Goal: Task Accomplishment & Management: Manage account settings

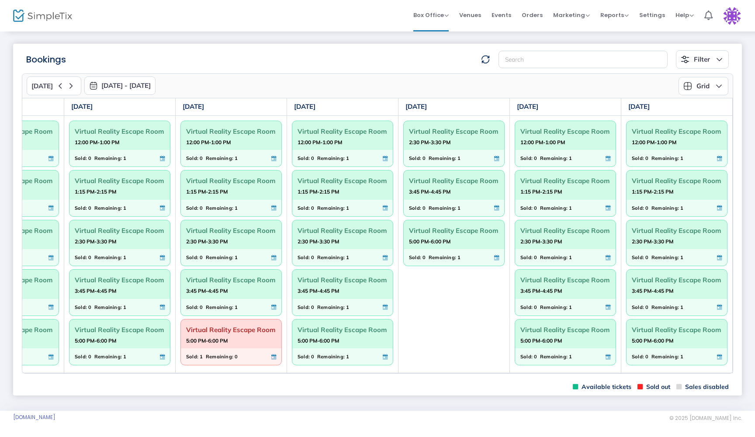
click at [741, 16] on m-user-profile "Joe Neese info@roslynlevelup.com Role: OWNER Section Your Profile Create a site…" at bounding box center [732, 15] width 28 height 31
click at [737, 17] on img at bounding box center [732, 16] width 18 height 18
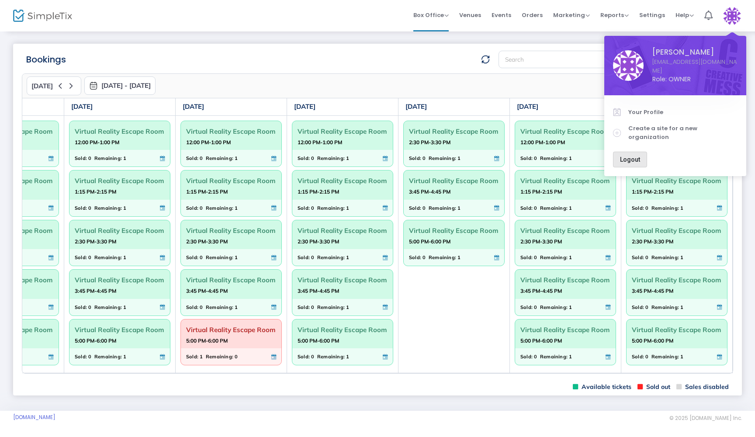
click at [637, 156] on span "Logout" at bounding box center [630, 159] width 20 height 7
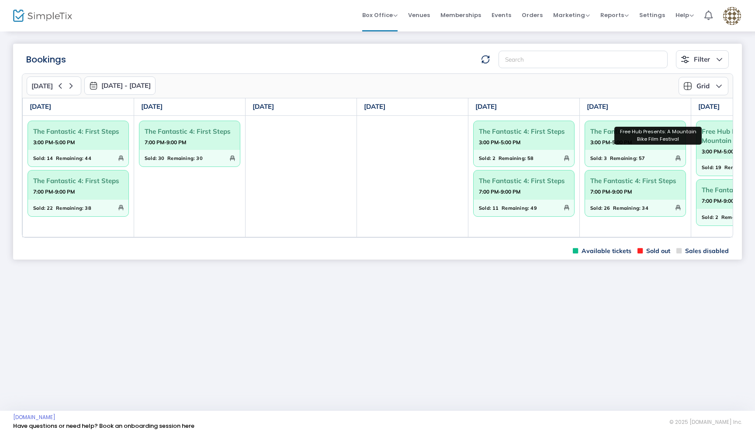
click at [720, 142] on span "Free Hub Presents: A Mountain Bike F..." at bounding box center [747, 136] width 90 height 23
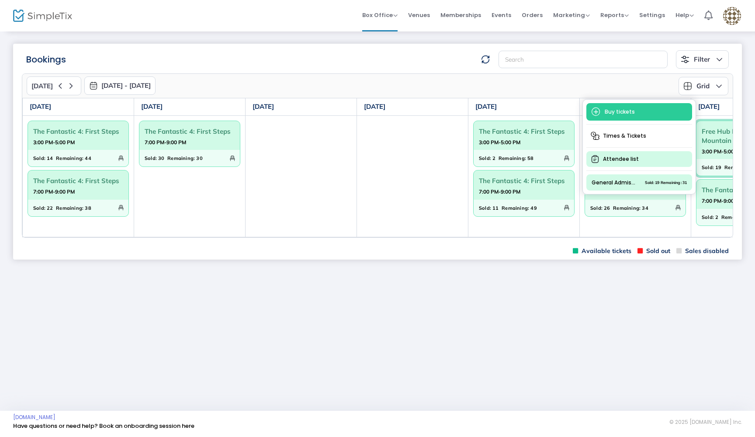
click at [637, 158] on span "Attendee list" at bounding box center [639, 159] width 106 height 16
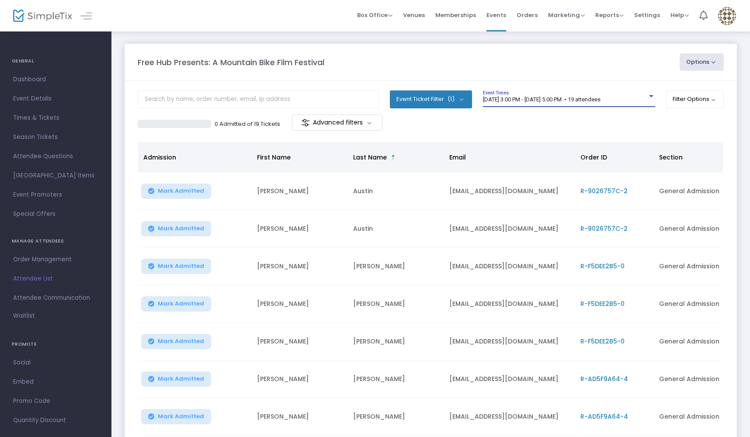
click at [649, 97] on div at bounding box center [651, 96] width 4 height 2
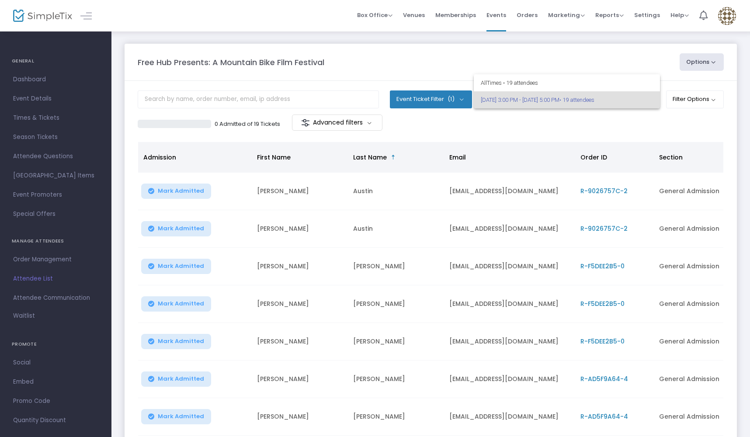
click at [337, 218] on div at bounding box center [375, 218] width 750 height 437
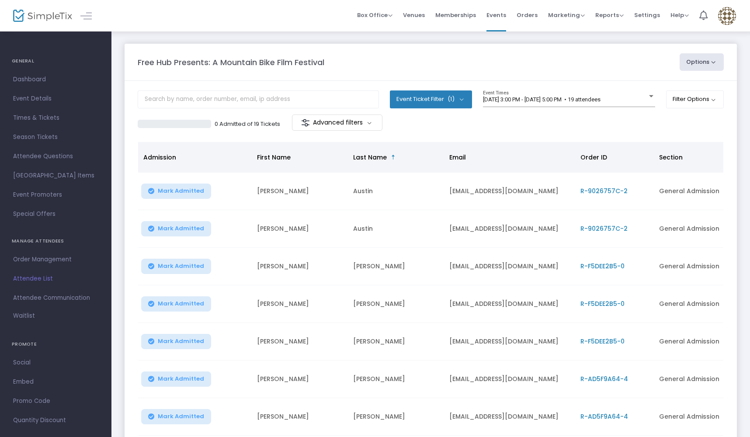
click at [522, 60] on div "Free Hub Presents: A Mountain Bike Film Festival" at bounding box center [404, 62] width 542 height 12
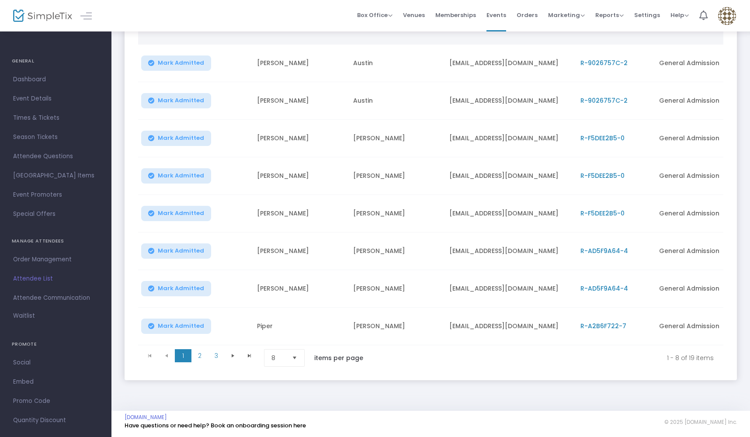
scroll to position [134, 0]
click at [200, 352] on span "2" at bounding box center [199, 355] width 17 height 13
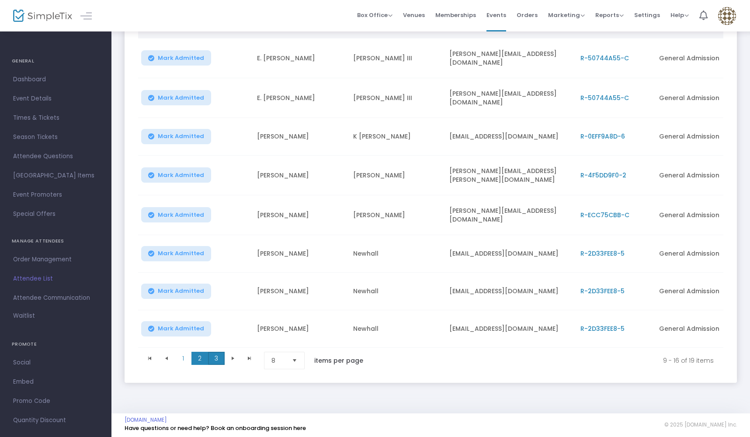
click at [218, 353] on span "3" at bounding box center [216, 358] width 17 height 13
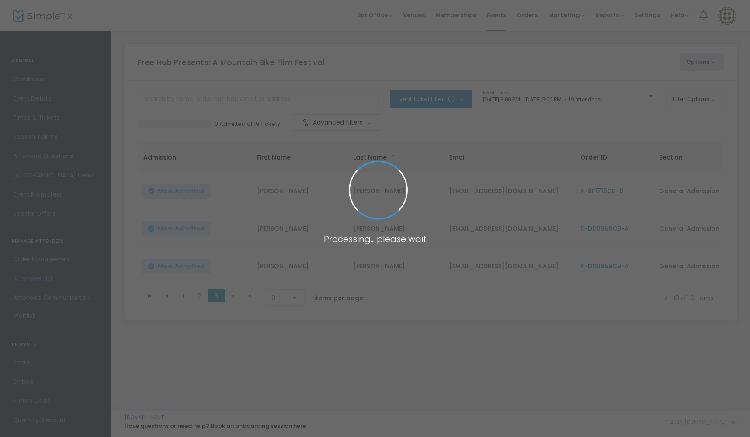
scroll to position [0, 0]
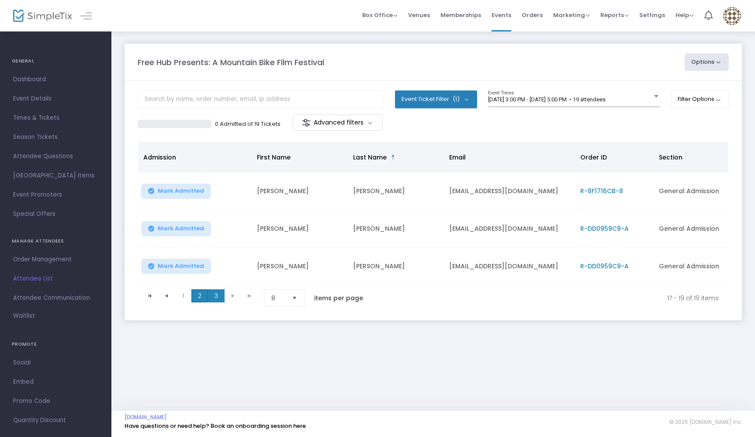
click at [201, 301] on span "2" at bounding box center [199, 295] width 17 height 13
